Goal: Find contact information: Find contact information

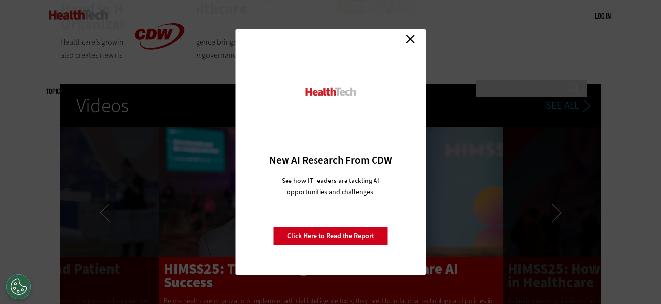
click at [411, 38] on link "Close" at bounding box center [410, 38] width 15 height 15
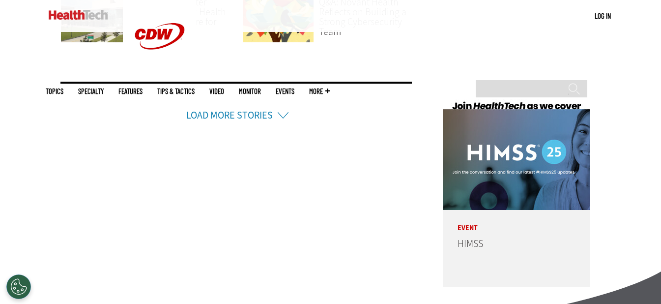
scroll to position [2565, 0]
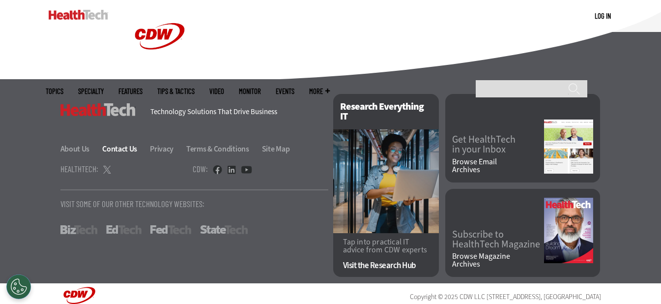
click at [121, 144] on link "Contact Us" at bounding box center [125, 149] width 46 height 10
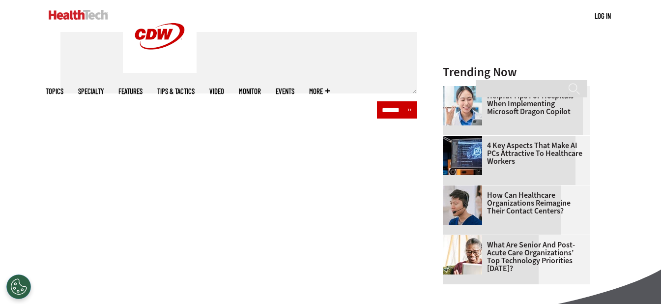
scroll to position [751, 0]
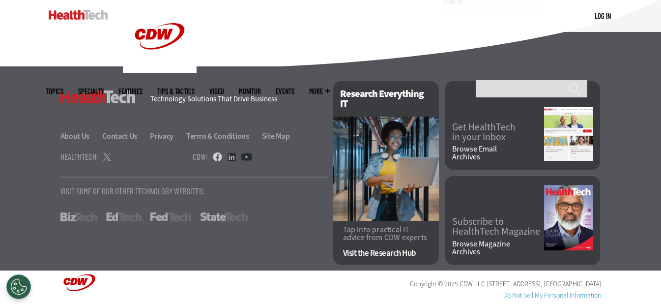
click at [215, 157] on link at bounding box center [217, 156] width 9 height 9
